Goal: Information Seeking & Learning: Learn about a topic

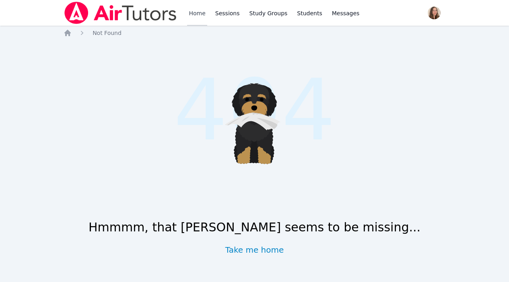
click at [191, 11] on link "Home" at bounding box center [197, 13] width 20 height 26
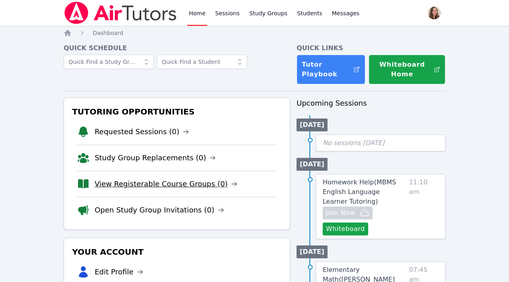
click at [173, 182] on link "View Registerable Course Groups (0)" at bounding box center [166, 184] width 143 height 11
